Goal: Communication & Community: Share content

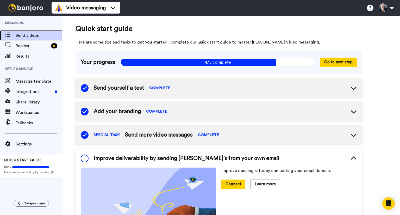
click at [21, 34] on span "Send videos" at bounding box center [39, 35] width 47 height 6
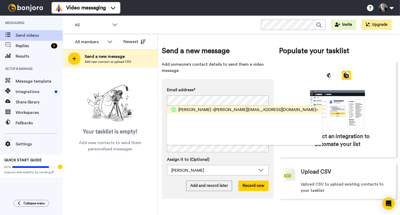
click at [197, 111] on span "[PERSON_NAME]" at bounding box center [194, 109] width 33 height 6
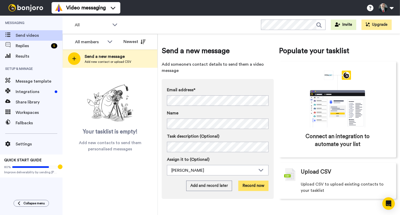
click at [258, 186] on button "Record now" at bounding box center [253, 185] width 30 height 10
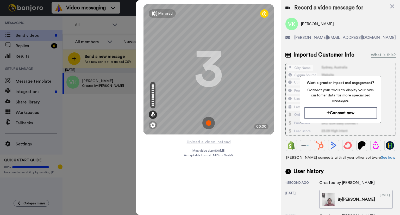
click at [208, 121] on img at bounding box center [208, 123] width 12 height 12
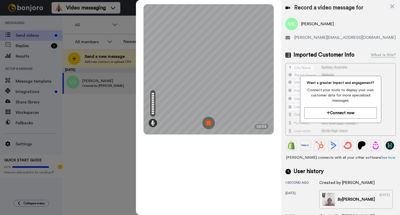
click at [209, 123] on img at bounding box center [208, 123] width 12 height 12
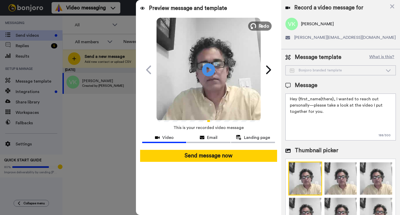
click at [257, 25] on button "Redo" at bounding box center [259, 25] width 23 height 9
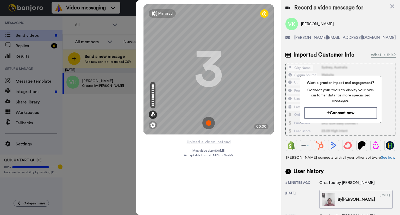
click at [209, 124] on img at bounding box center [208, 123] width 12 height 12
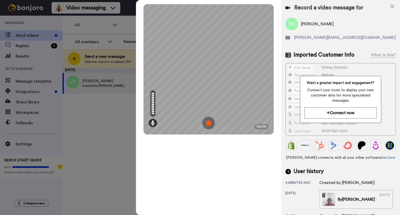
click at [207, 123] on img at bounding box center [208, 123] width 12 height 12
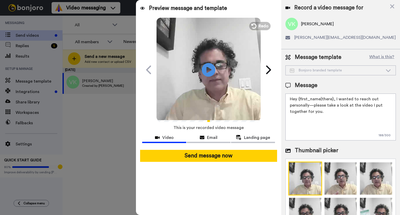
click at [209, 70] on icon "Play/Pause" at bounding box center [209, 69] width 14 height 25
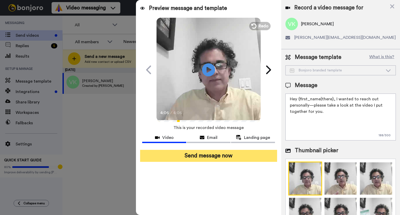
click at [213, 155] on button "Send message now" at bounding box center [208, 156] width 137 height 12
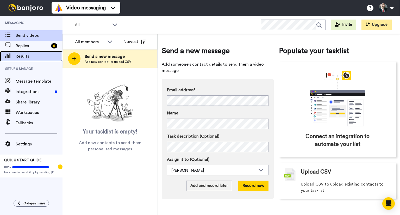
click at [19, 55] on span "Results" at bounding box center [39, 56] width 47 height 6
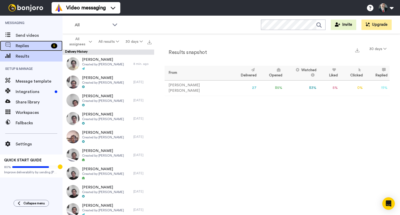
click at [22, 45] on span "Replies" at bounding box center [32, 46] width 33 height 6
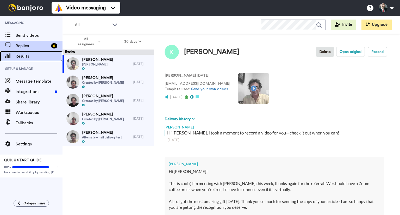
click at [24, 58] on span "Results" at bounding box center [39, 56] width 47 height 6
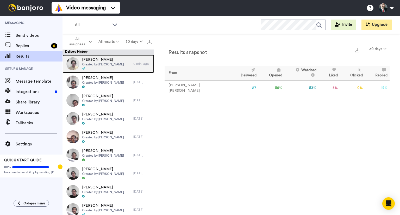
click at [99, 60] on span "[PERSON_NAME]" at bounding box center [103, 59] width 42 height 5
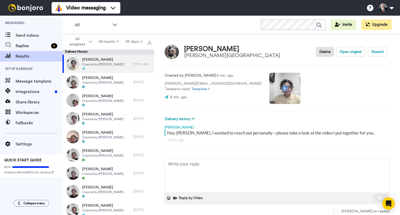
click at [269, 86] on video at bounding box center [284, 88] width 31 height 31
click at [25, 43] on span "Replies" at bounding box center [32, 46] width 33 height 6
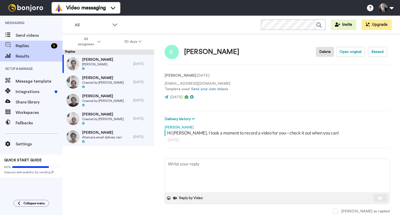
type textarea "x"
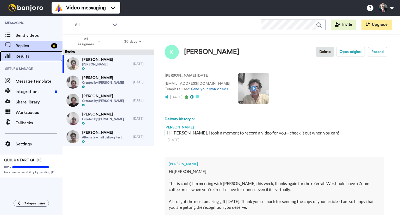
click at [21, 57] on span "Results" at bounding box center [39, 56] width 47 height 6
